Goal: Information Seeking & Learning: Learn about a topic

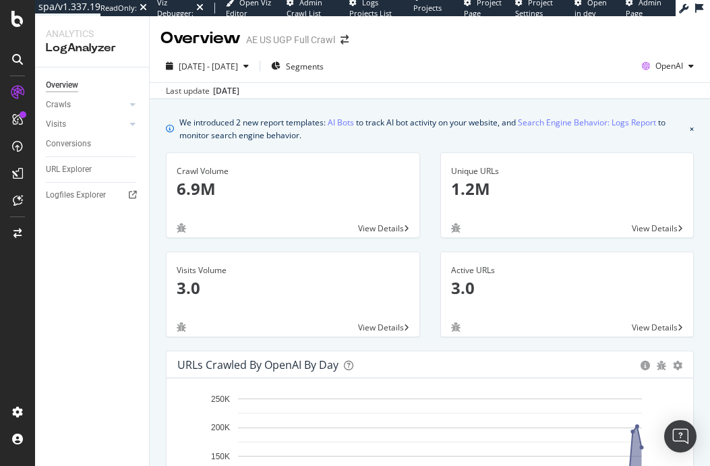
scroll to position [1332, 0]
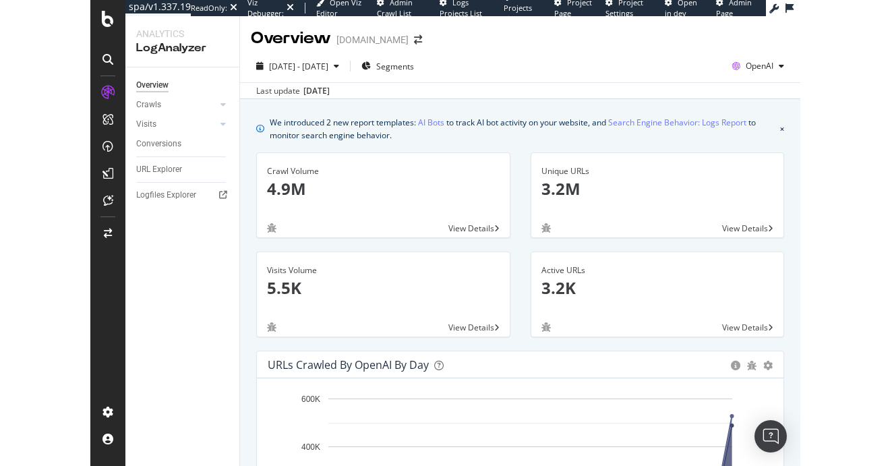
scroll to position [1458, 0]
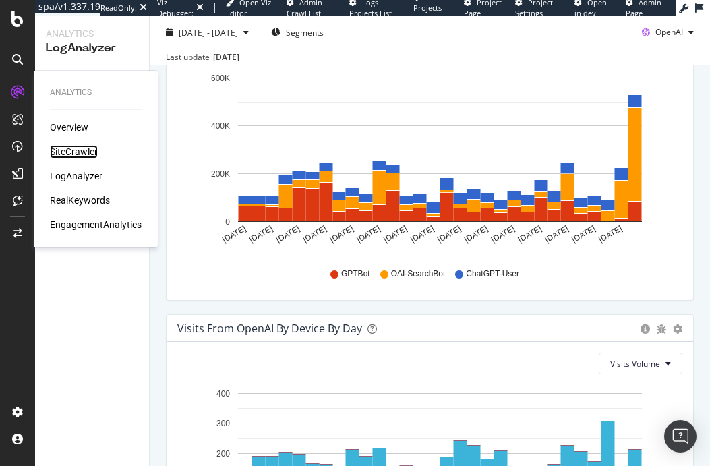
click at [71, 152] on div "SiteCrawler" at bounding box center [74, 151] width 48 height 13
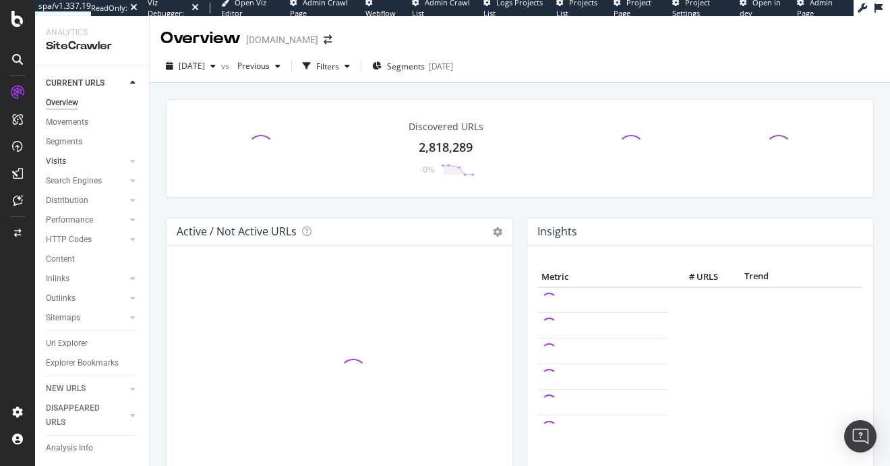
click at [76, 163] on link "Visits" at bounding box center [86, 161] width 80 height 14
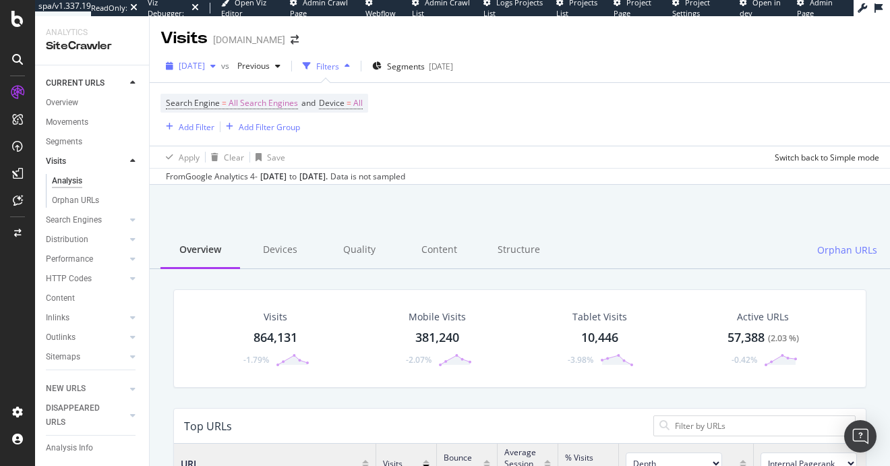
click at [205, 68] on span "[DATE]" at bounding box center [192, 65] width 26 height 11
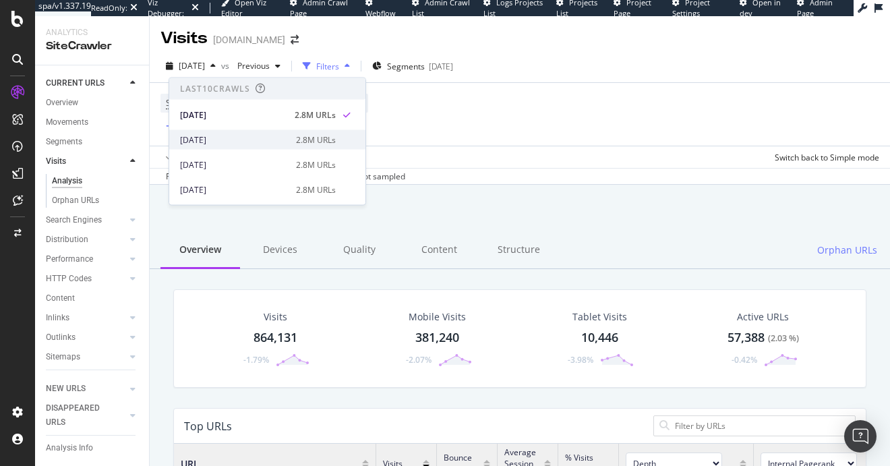
click at [255, 135] on div "[DATE]" at bounding box center [234, 139] width 108 height 12
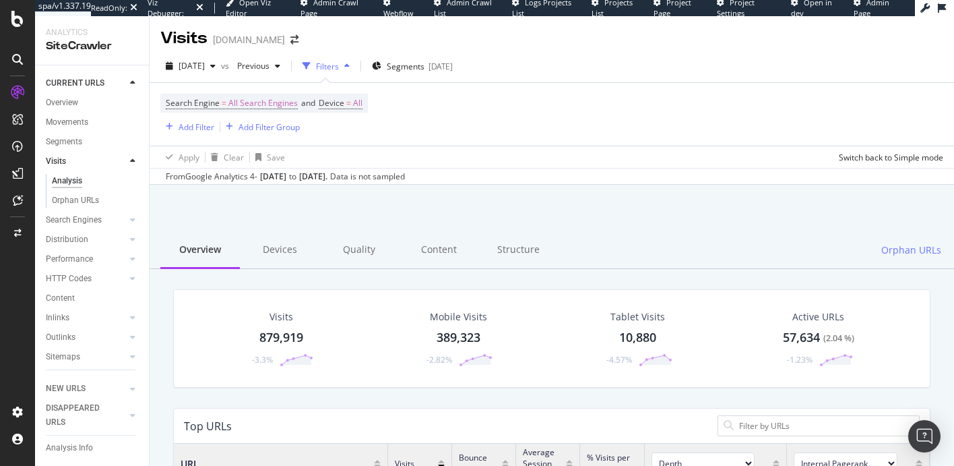
scroll to position [404, 756]
click at [310, 335] on div "Visits 879,919 -3.3%" at bounding box center [281, 338] width 91 height 70
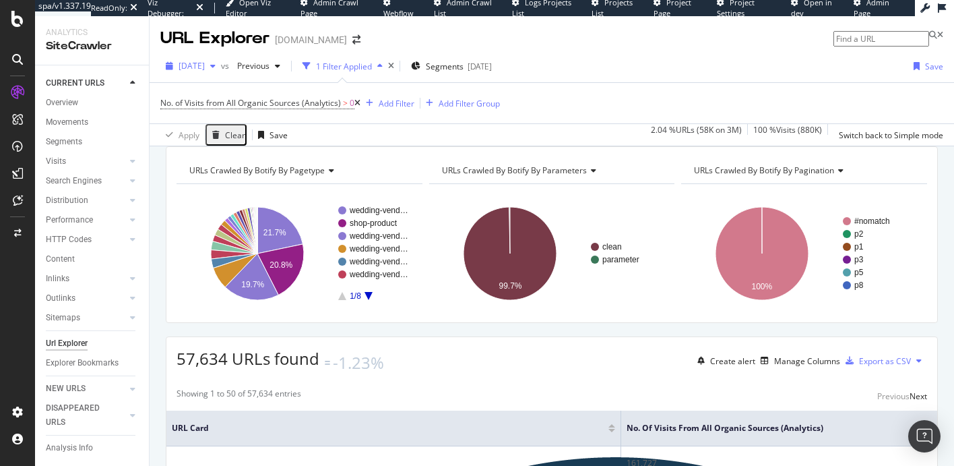
click at [206, 72] on div "[DATE]" at bounding box center [190, 66] width 61 height 20
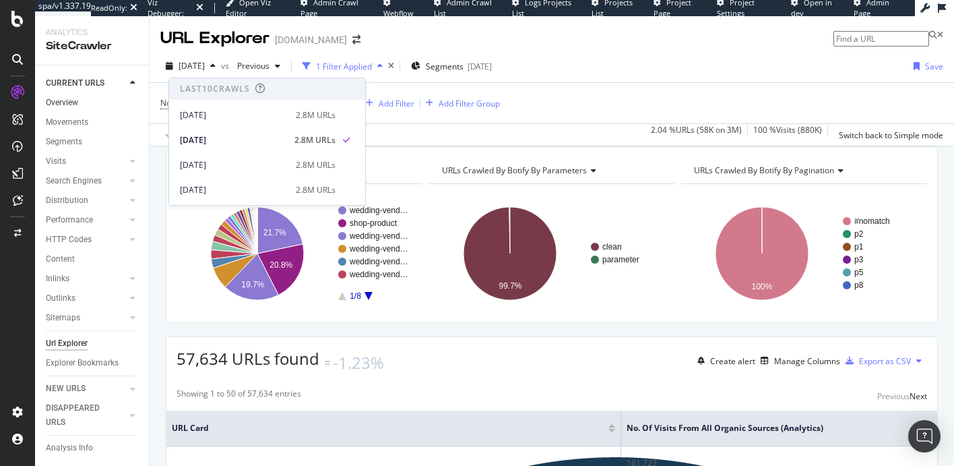
click at [111, 105] on link "Overview" at bounding box center [93, 103] width 94 height 14
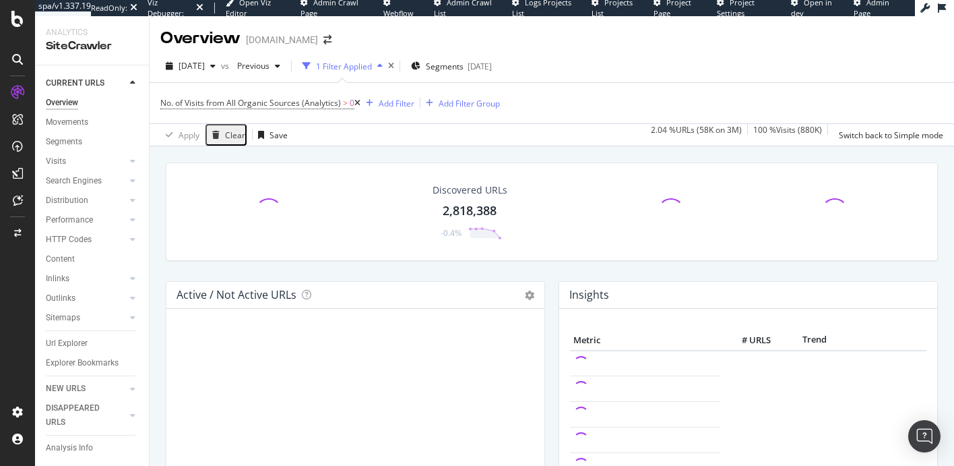
click at [360, 102] on icon at bounding box center [357, 103] width 6 height 8
click at [360, 102] on div "No. of Visits from All Organic Sources (Analytics) > 0 Add Filter Add Filter Gr…" at bounding box center [551, 103] width 783 height 40
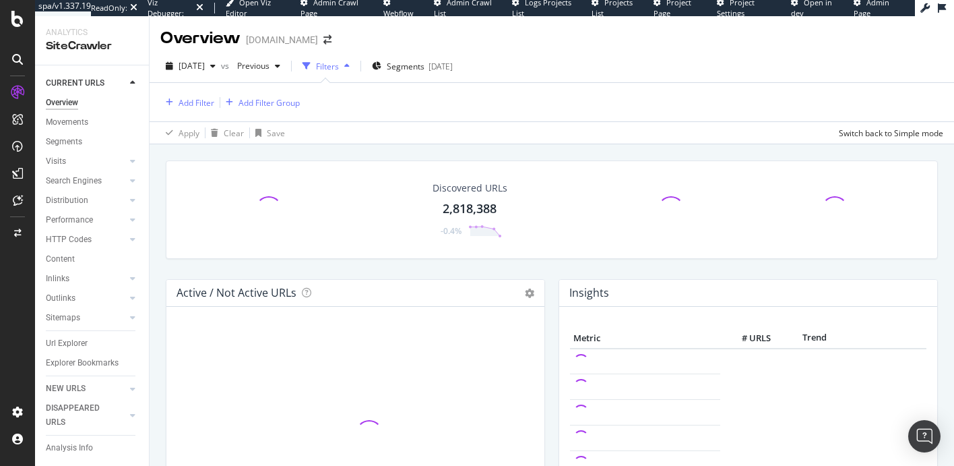
click at [200, 110] on div "Add Filter Add Filter Group" at bounding box center [230, 102] width 140 height 17
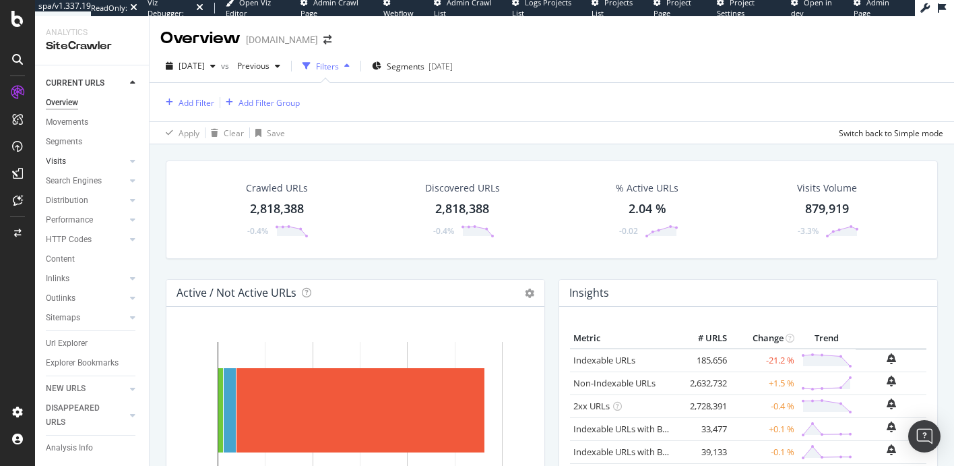
click at [91, 166] on link "Visits" at bounding box center [86, 161] width 80 height 14
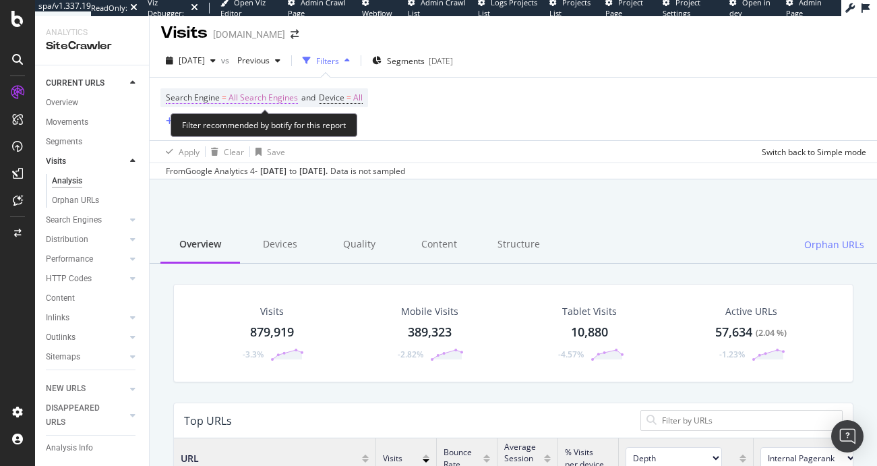
click at [268, 102] on span "All Search Engines" at bounding box center [262, 97] width 69 height 19
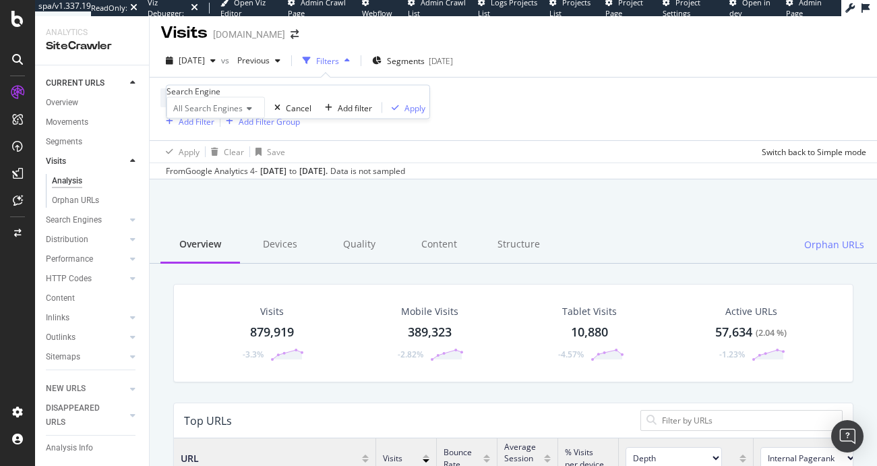
click at [248, 119] on div "All Search Engines" at bounding box center [215, 108] width 98 height 22
click at [386, 131] on div "Search Engine = All Search Engines and Device = All Add Filter Add Filter Group" at bounding box center [513, 109] width 706 height 63
click at [204, 125] on div "Add Filter" at bounding box center [197, 121] width 36 height 11
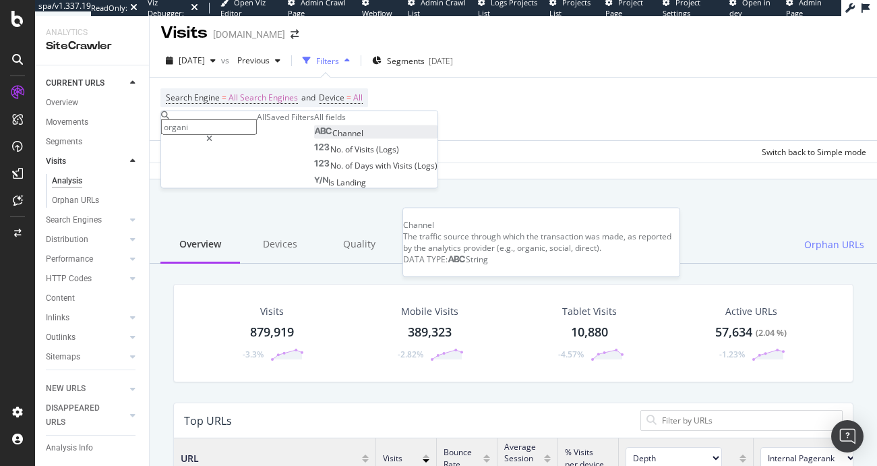
type input "organi"
click at [314, 139] on div "Channel" at bounding box center [338, 132] width 49 height 11
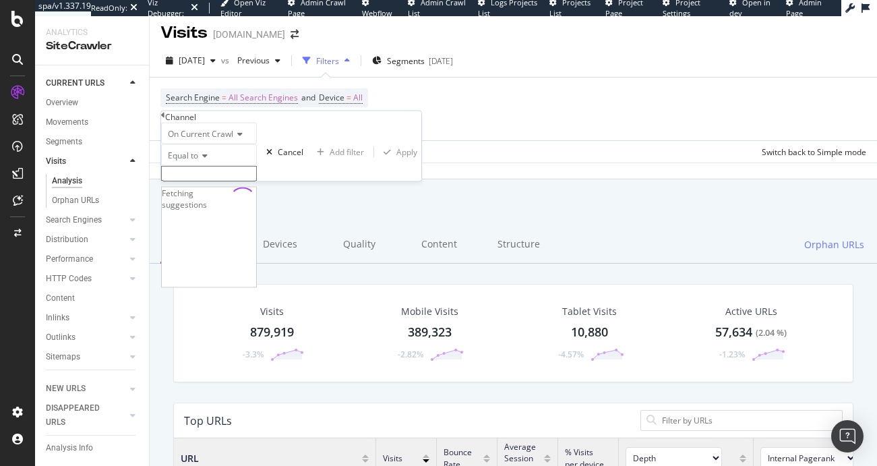
click at [208, 181] on input "text" at bounding box center [209, 174] width 96 height 16
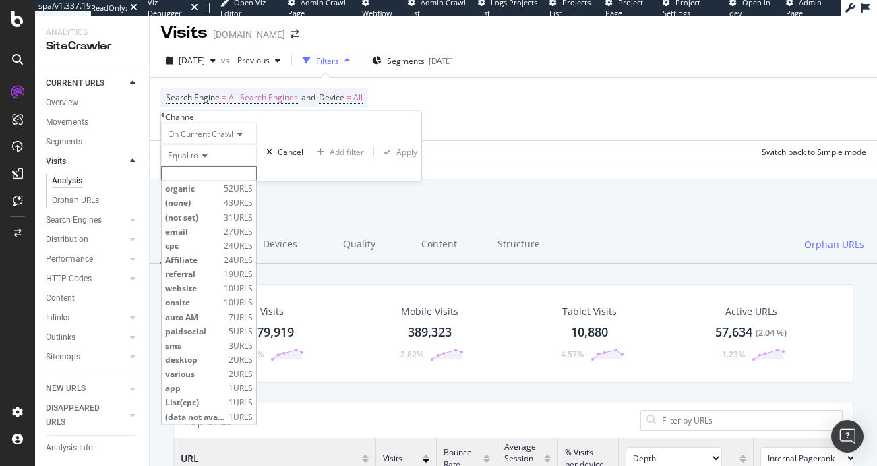
click at [207, 194] on span "organic" at bounding box center [192, 188] width 55 height 11
type input "organic"
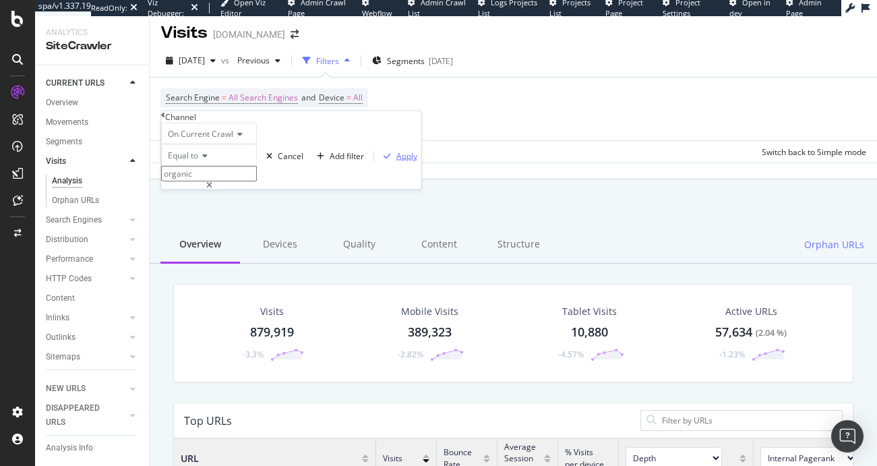
click at [396, 162] on div "Apply" at bounding box center [406, 155] width 21 height 11
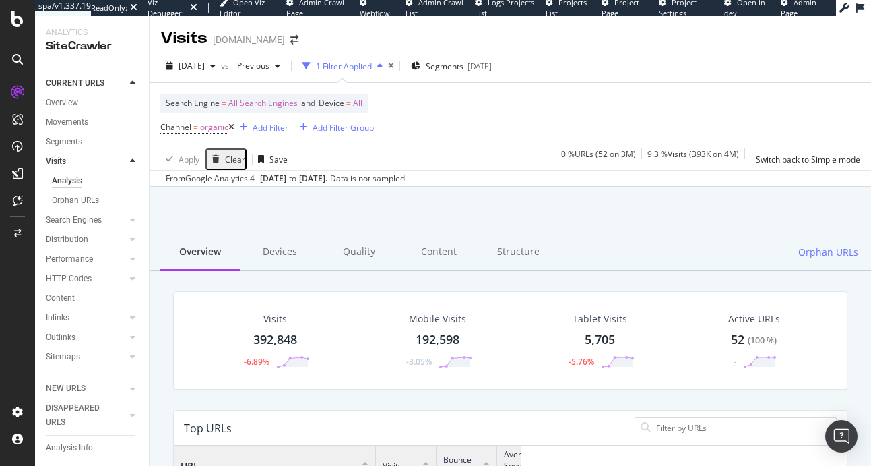
scroll to position [404, 673]
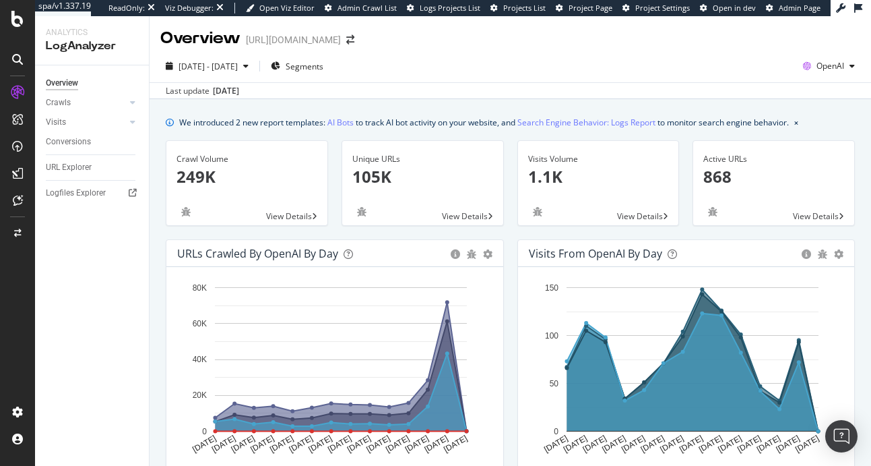
scroll to position [674, 0]
